Goal: Information Seeking & Learning: Learn about a topic

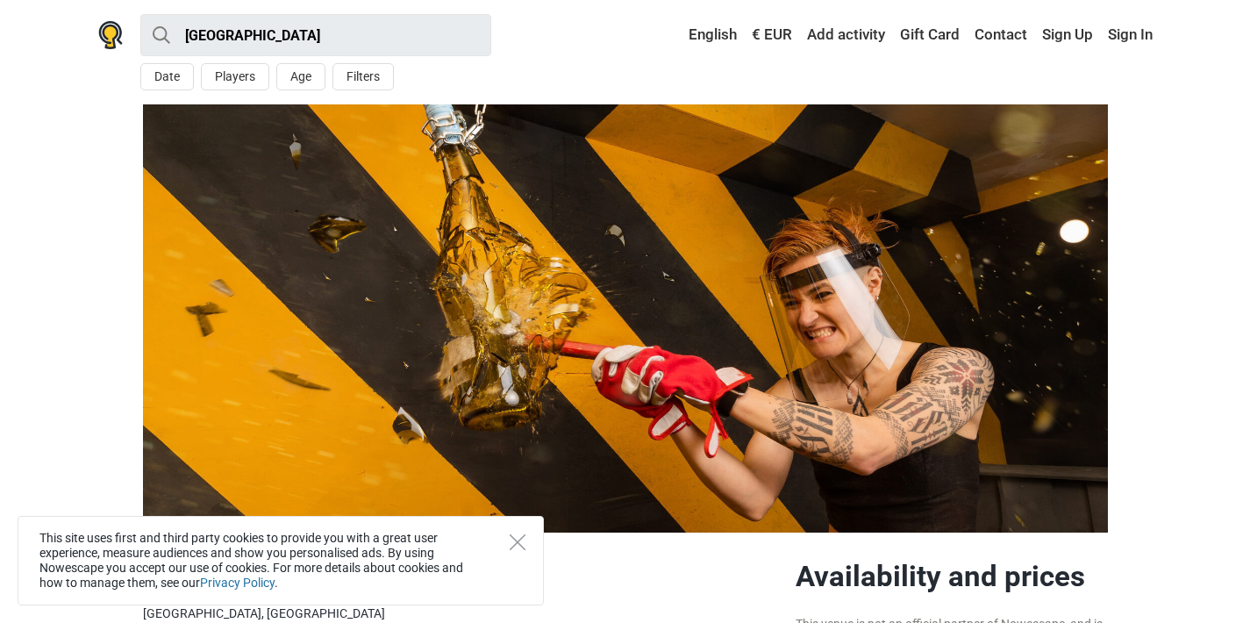
click at [780, 32] on link "€ EUR" at bounding box center [772, 35] width 49 height 32
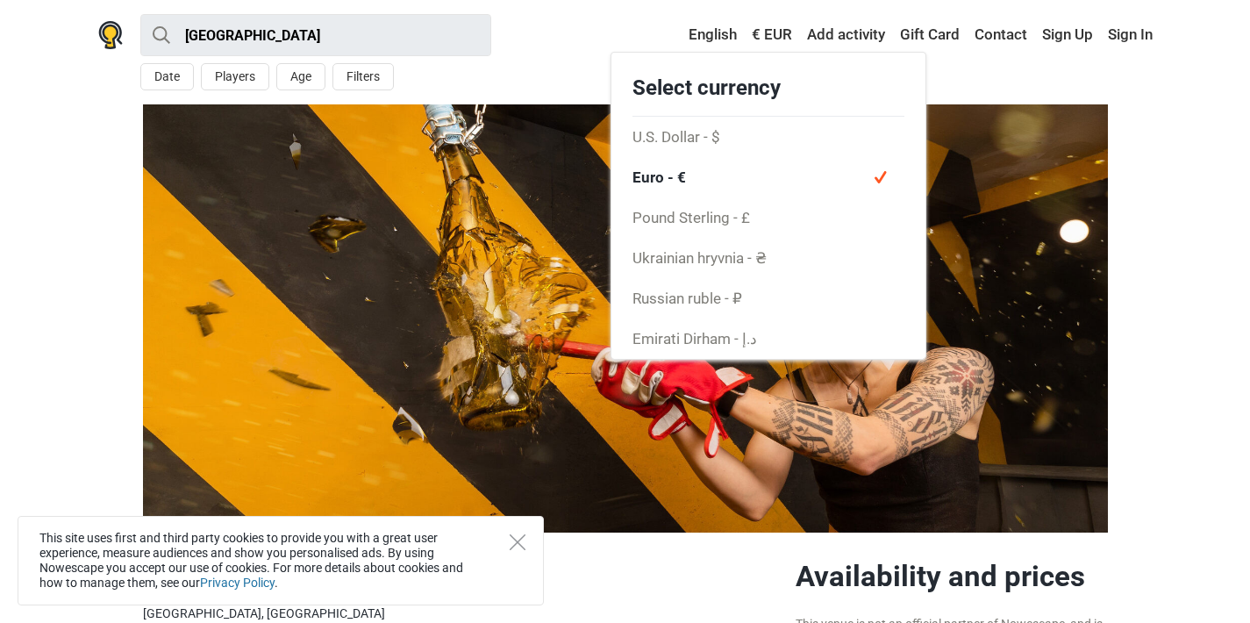
click at [686, 175] on span "Euro - €" at bounding box center [769, 177] width 314 height 40
click at [662, 175] on span "Euro - €" at bounding box center [769, 177] width 314 height 40
click at [466, 179] on img at bounding box center [625, 318] width 965 height 428
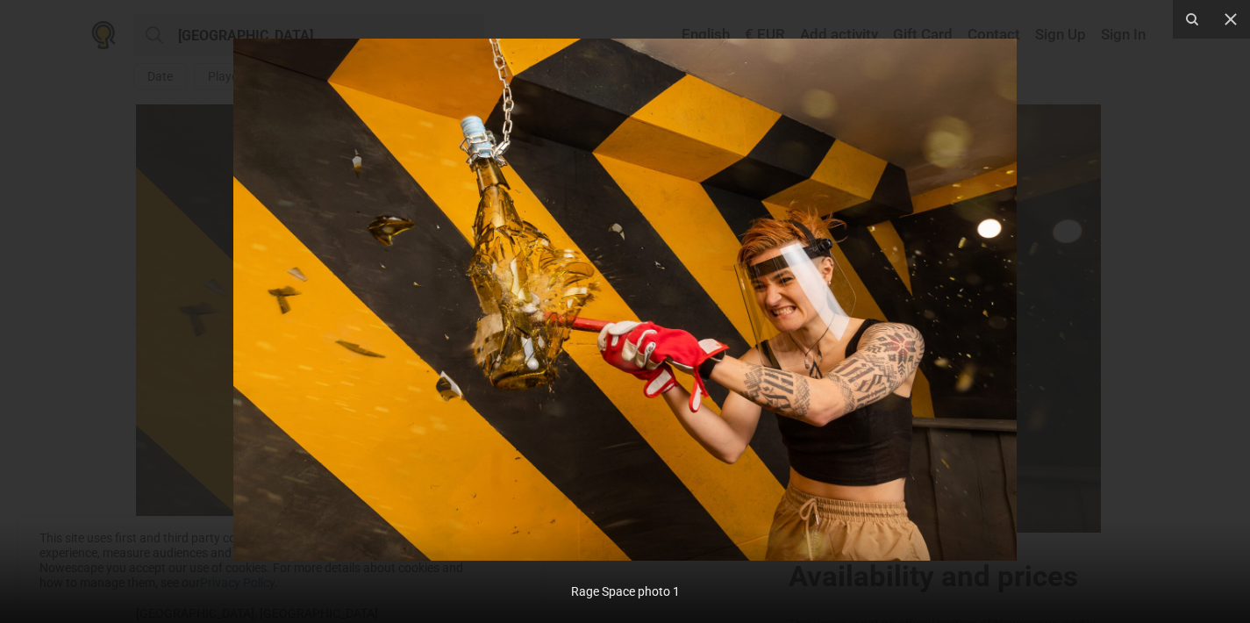
click at [731, 531] on img at bounding box center [625, 300] width 784 height 522
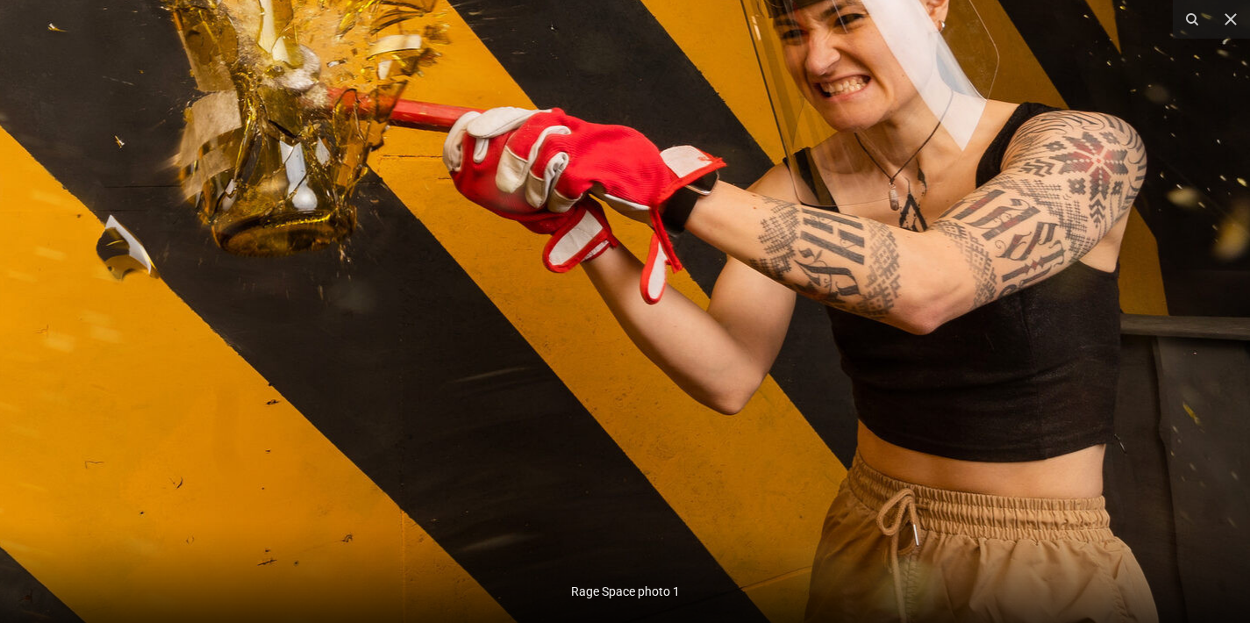
click at [102, 420] on img at bounding box center [502, 61] width 1685 height 1123
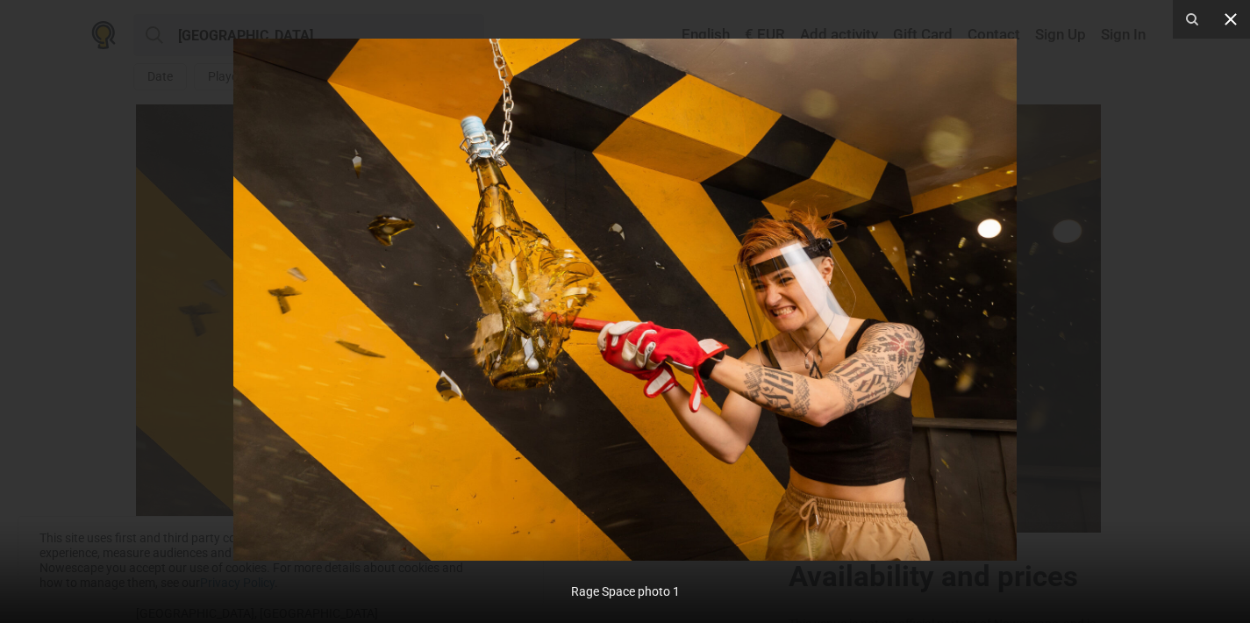
click at [1240, 27] on icon at bounding box center [1231, 19] width 21 height 21
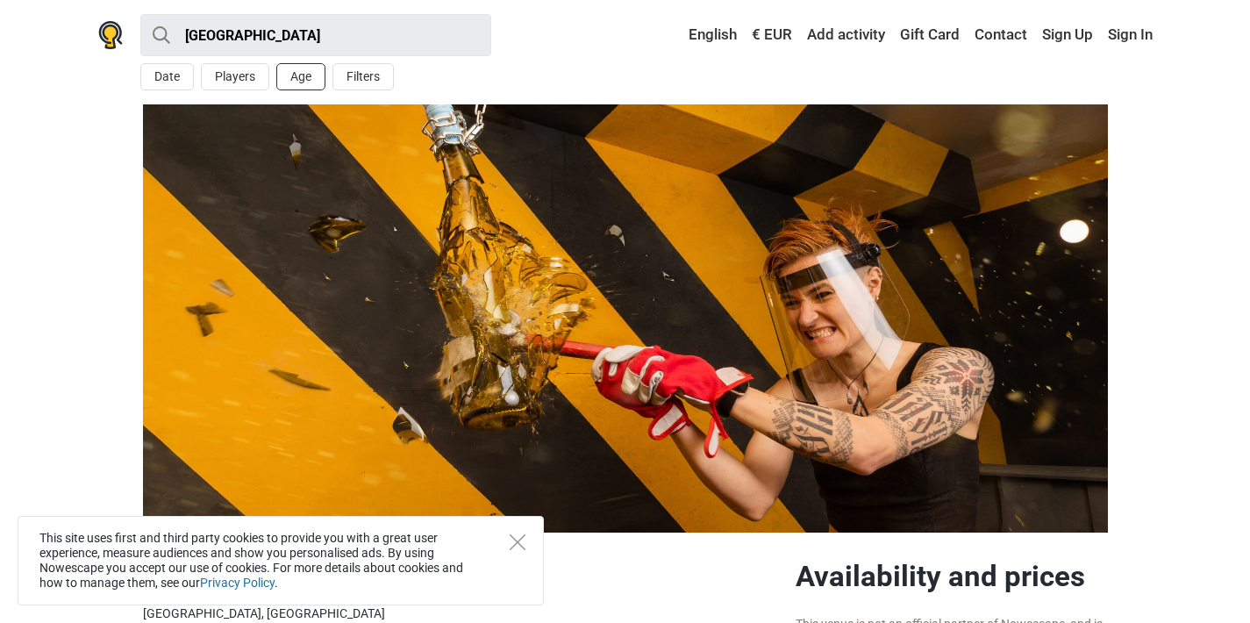
click at [297, 78] on button "Age" at bounding box center [300, 76] width 49 height 27
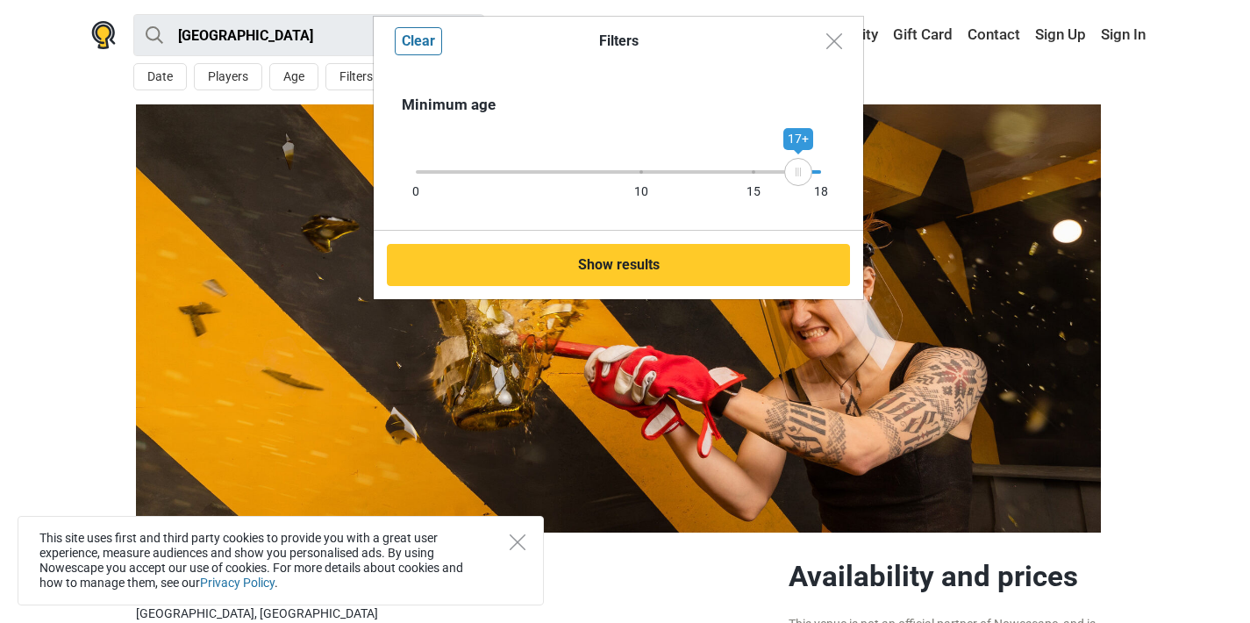
drag, startPoint x: 820, startPoint y: 157, endPoint x: 798, endPoint y: 168, distance: 23.5
click at [798, 168] on div "17+" at bounding box center [798, 172] width 28 height 28
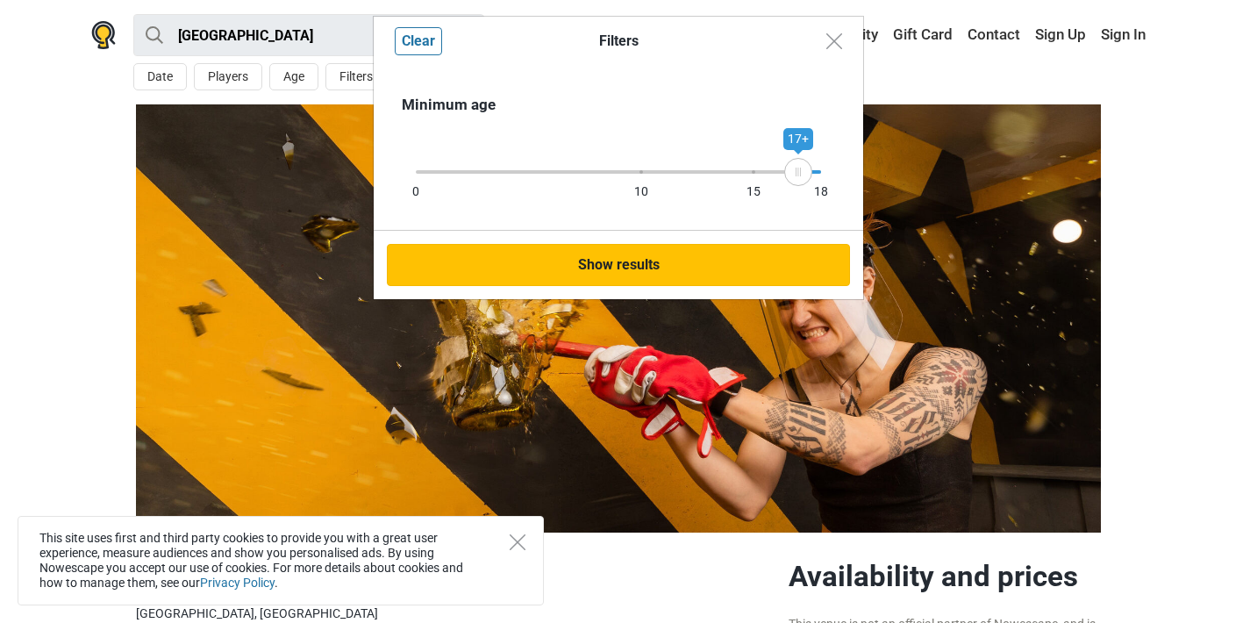
click at [762, 245] on button "Show results" at bounding box center [618, 265] width 463 height 42
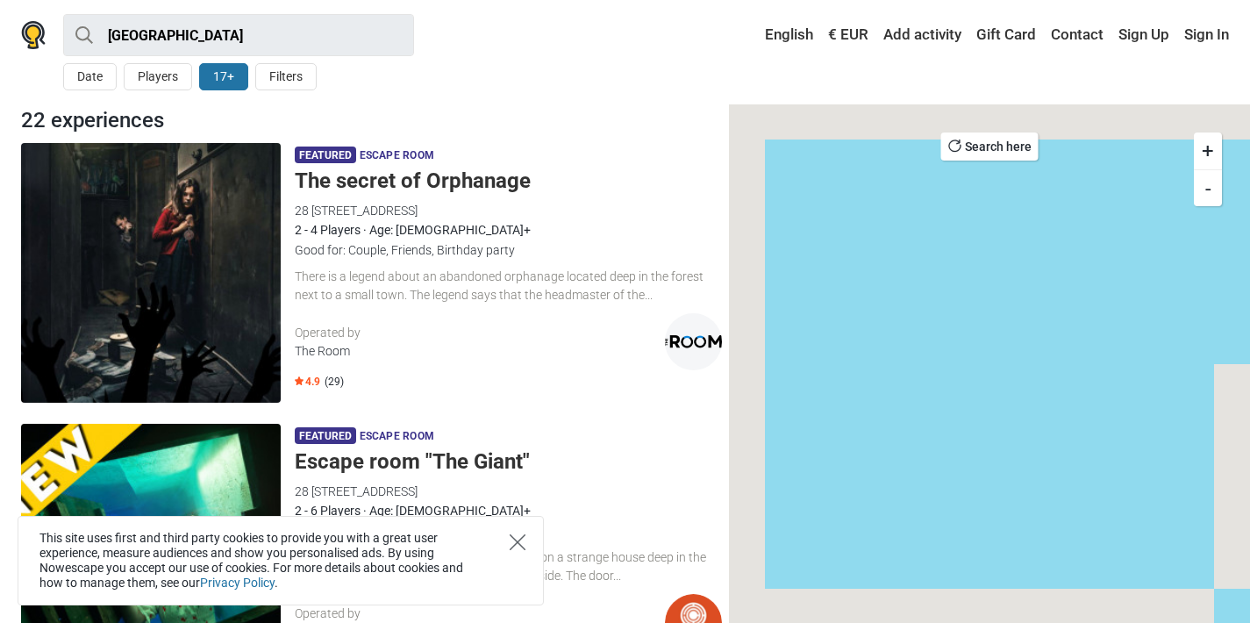
click at [516, 538] on icon "Close" at bounding box center [518, 542] width 16 height 16
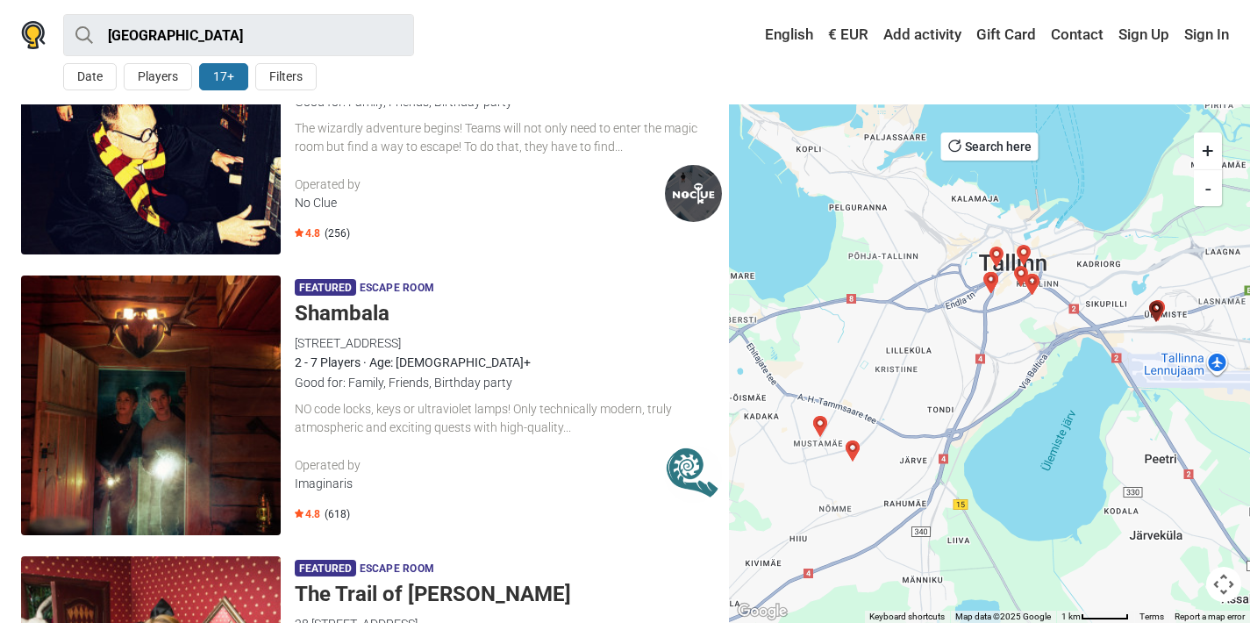
scroll to position [1289, 0]
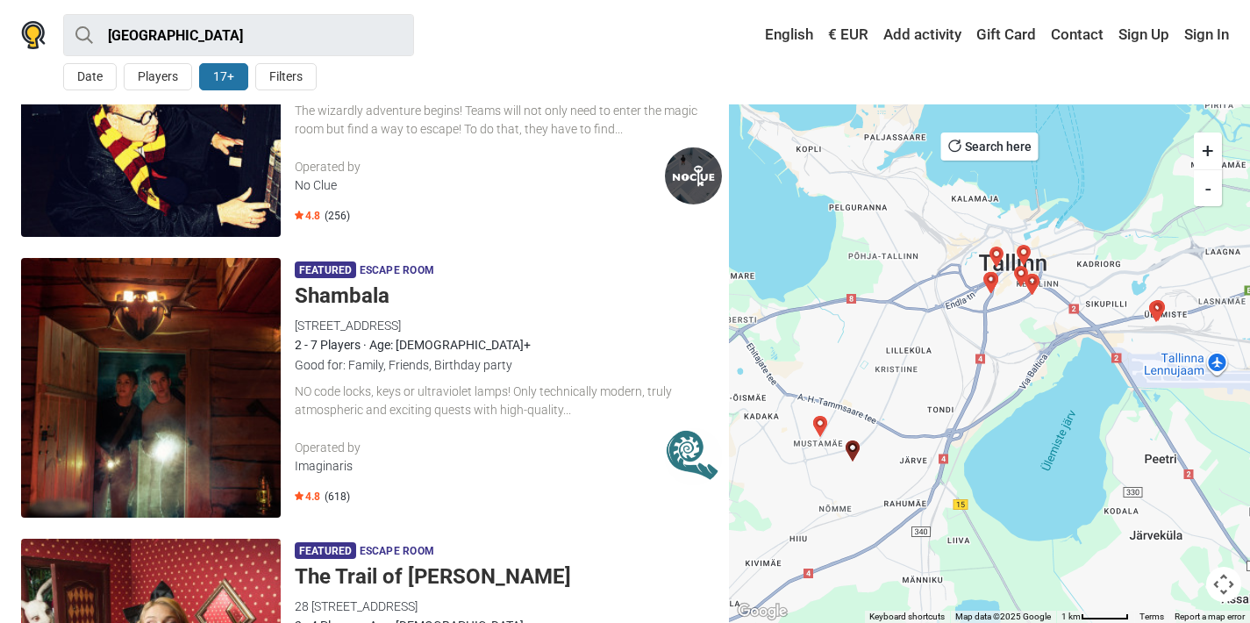
click at [222, 75] on button "17+" at bounding box center [223, 76] width 49 height 27
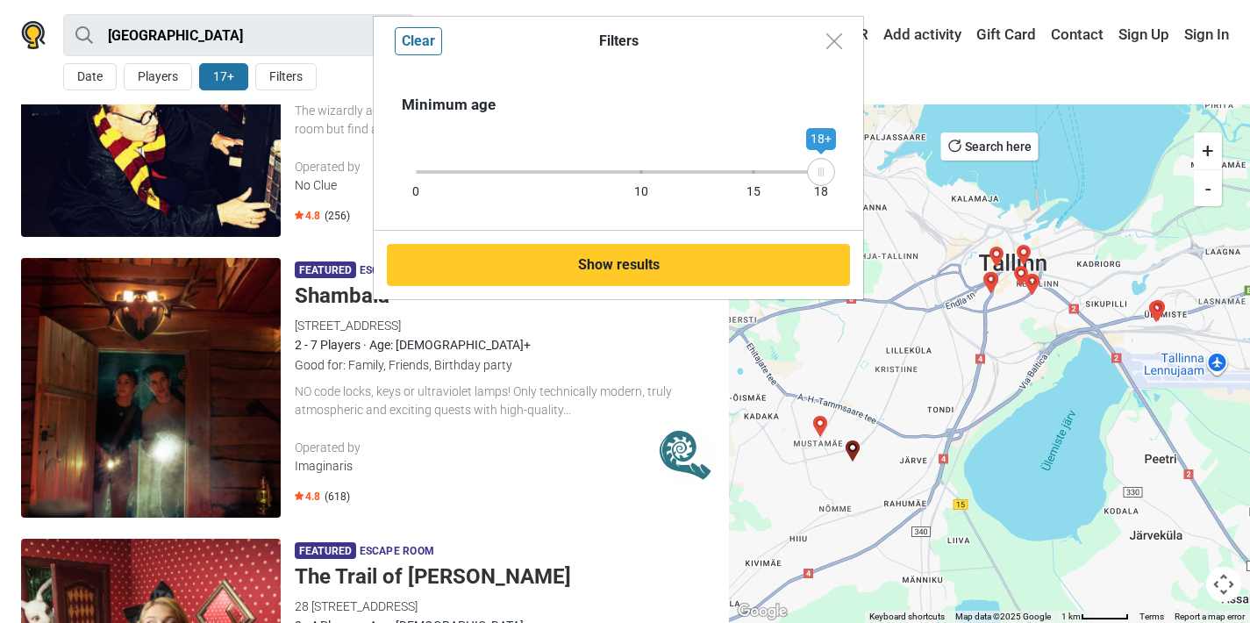
drag, startPoint x: 800, startPoint y: 166, endPoint x: 896, endPoint y: 175, distance: 96.1
click at [896, 175] on div "Filters Clear Minimum age [DEMOGRAPHIC_DATA] 10 15 18 18+ Show results" at bounding box center [625, 311] width 1250 height 623
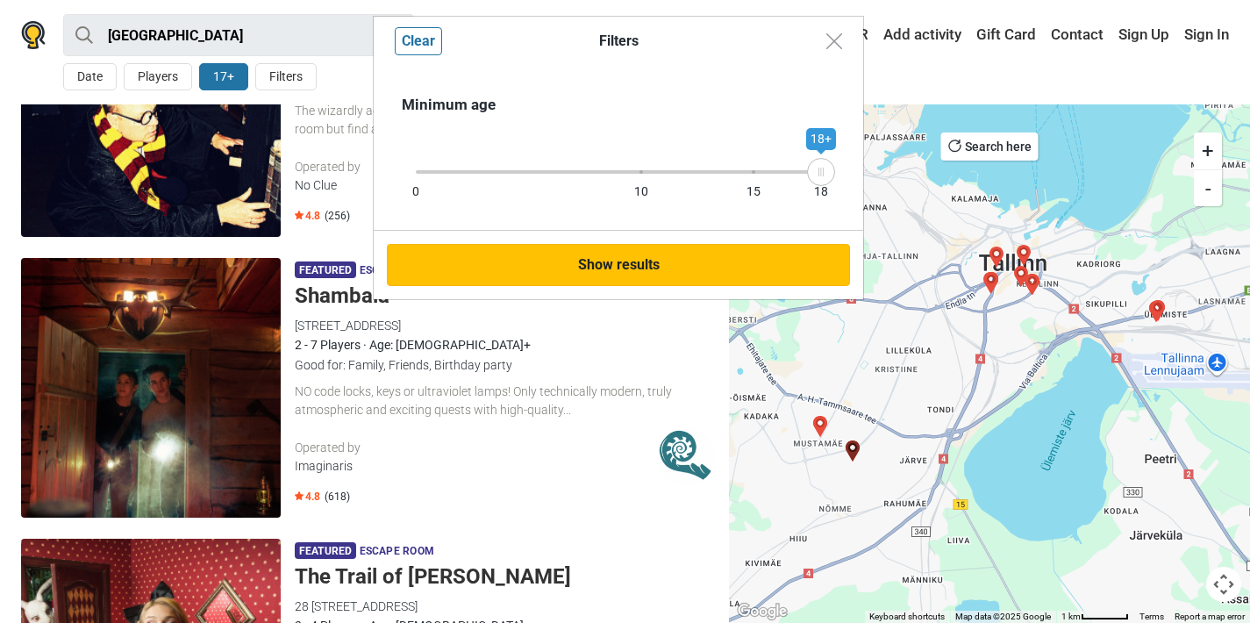
click at [685, 263] on button "Show results" at bounding box center [618, 265] width 463 height 42
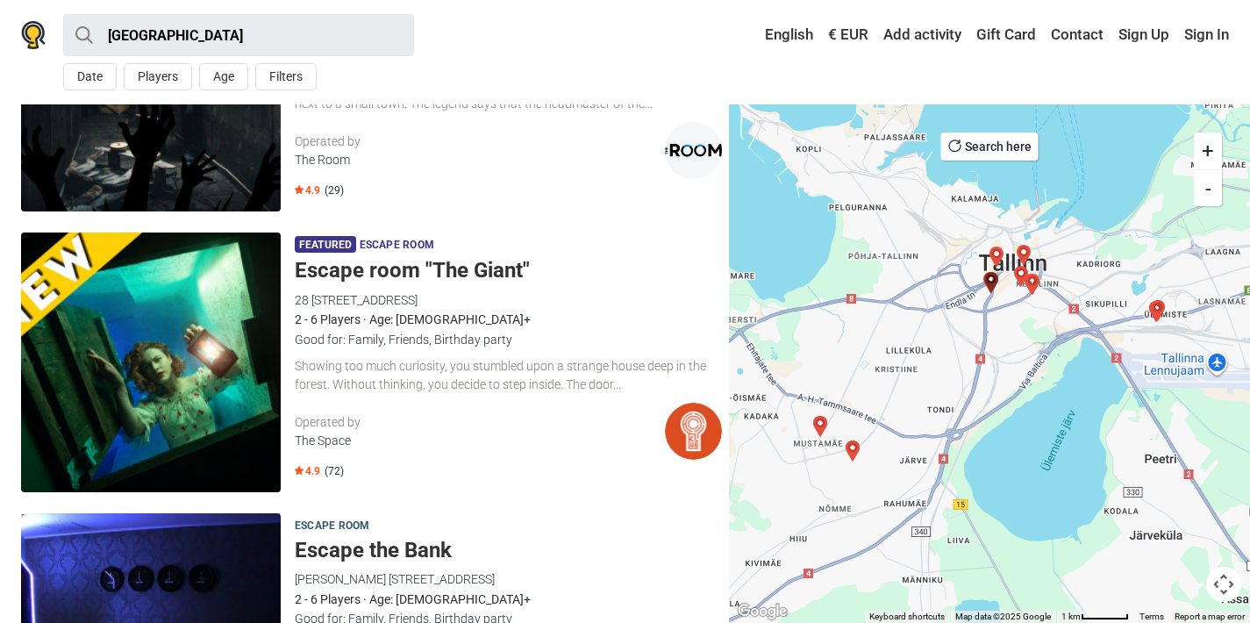
scroll to position [186, 0]
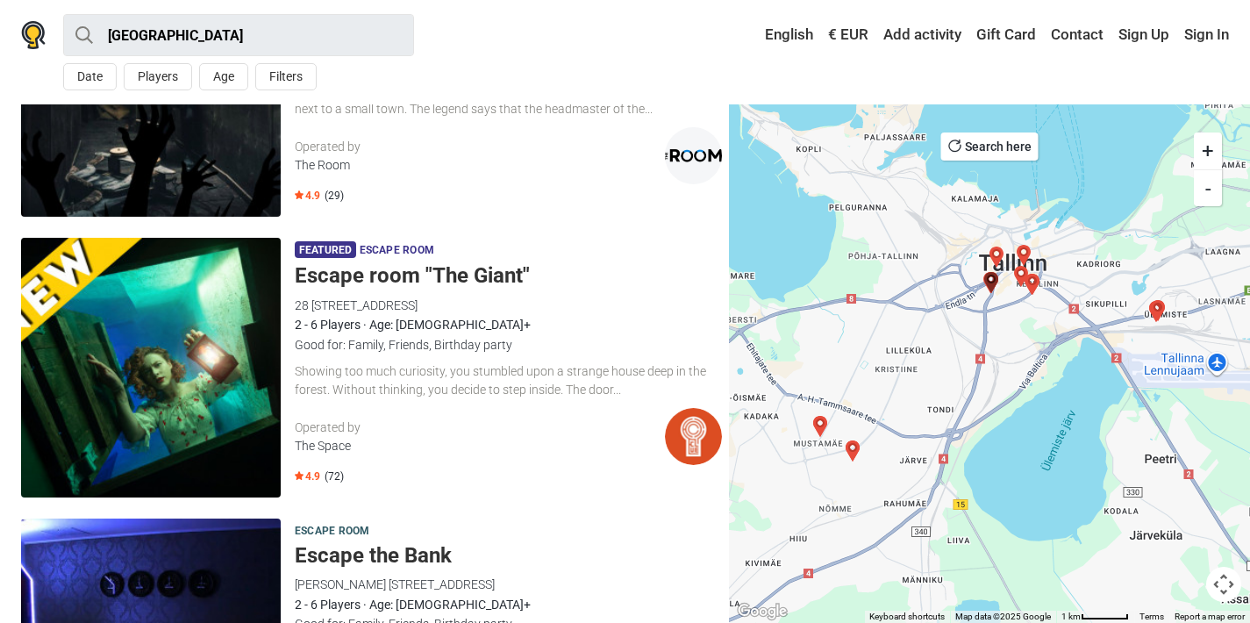
click at [41, 39] on img at bounding box center [33, 35] width 25 height 28
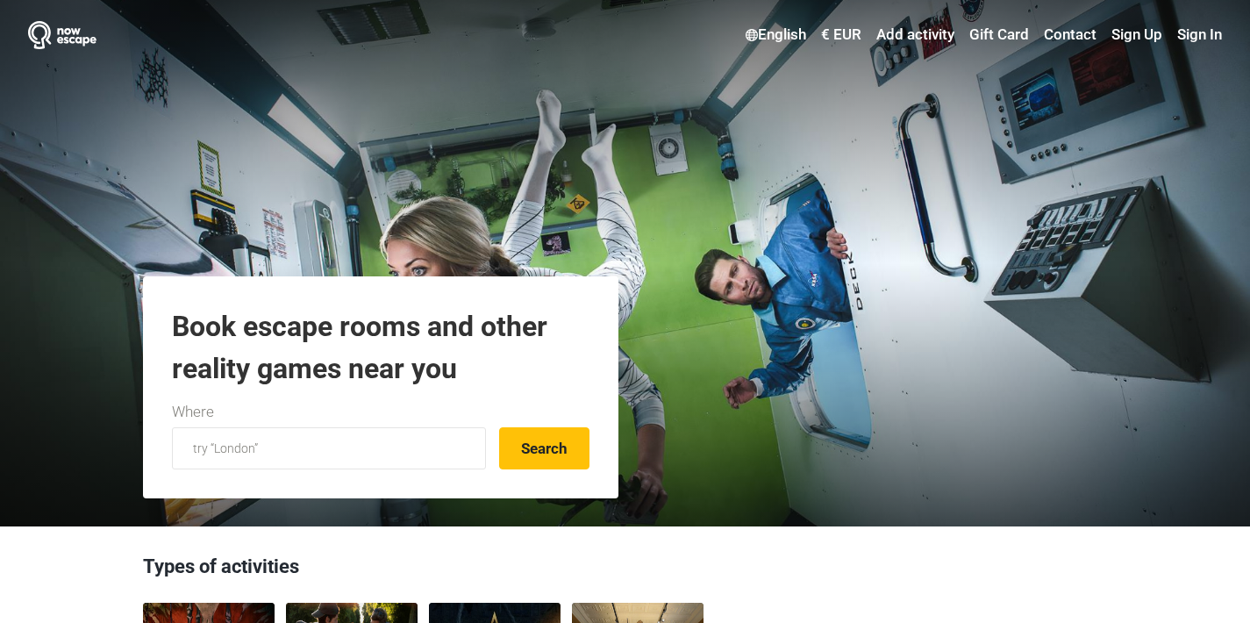
click at [917, 33] on link "Add activity" at bounding box center [915, 35] width 87 height 32
